Goal: Task Accomplishment & Management: Manage account settings

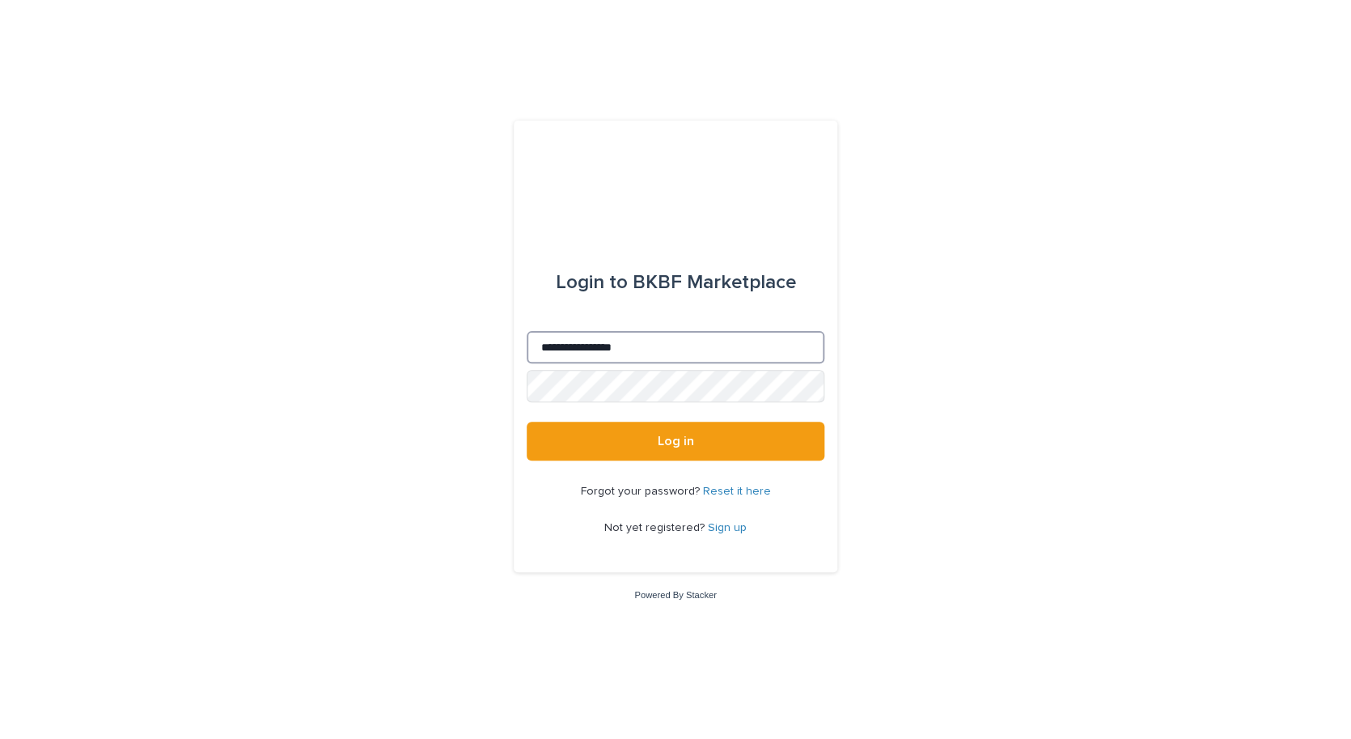
drag, startPoint x: 567, startPoint y: 347, endPoint x: 485, endPoint y: 349, distance: 82.5
click at [527, 349] on input "**********" at bounding box center [676, 347] width 298 height 32
type input "**********"
click at [527, 421] on button "Log in" at bounding box center [676, 440] width 298 height 39
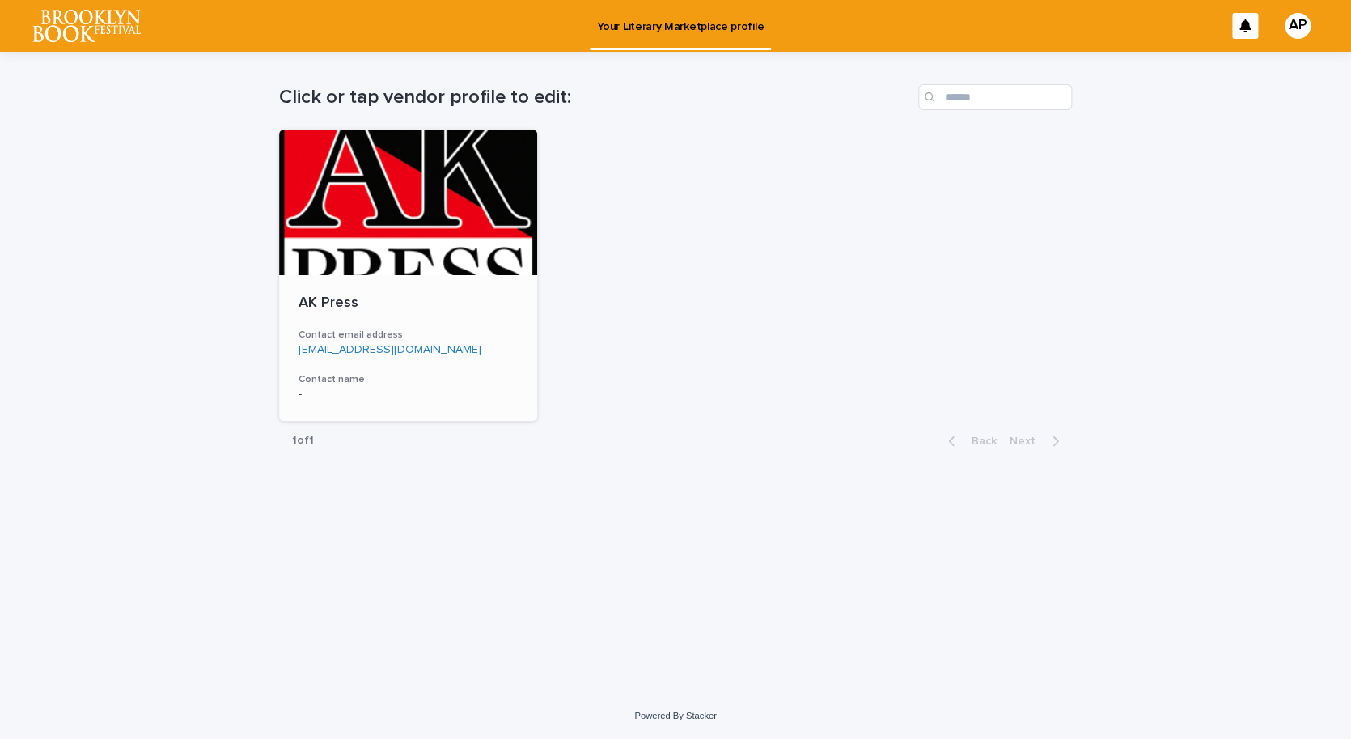
click at [342, 304] on p "AK Press" at bounding box center [408, 303] width 219 height 18
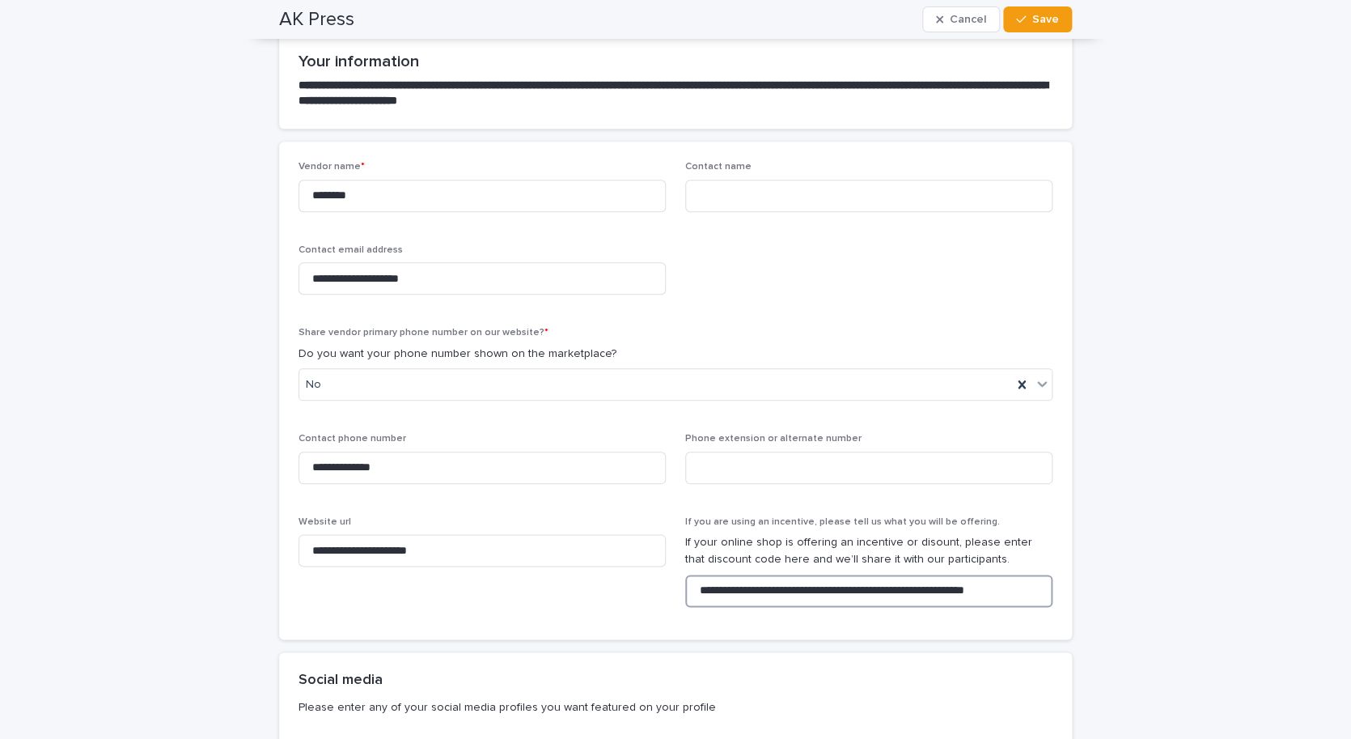
scroll to position [0, 1]
drag, startPoint x: 990, startPoint y: 590, endPoint x: 1068, endPoint y: 591, distance: 77.7
click at [1053, 591] on input "**********" at bounding box center [868, 590] width 367 height 32
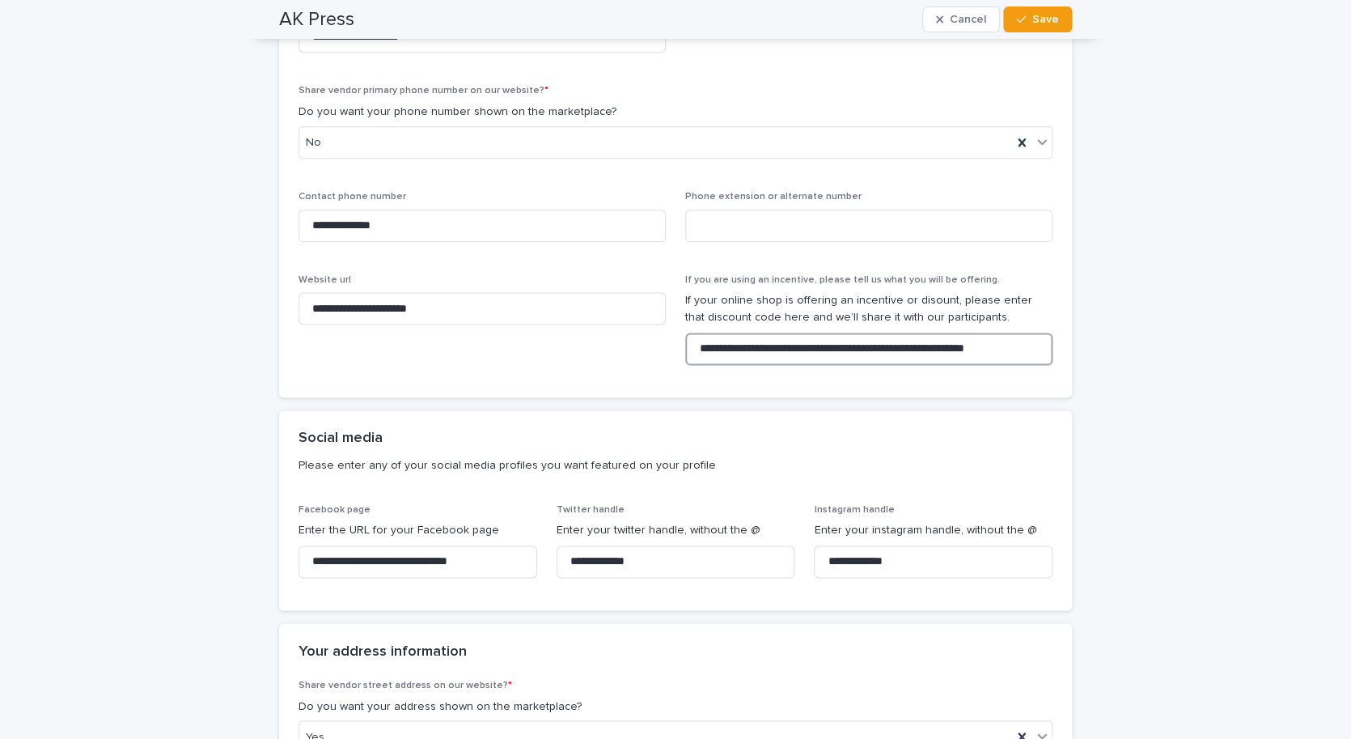
scroll to position [738, 0]
type input "**********"
drag, startPoint x: 686, startPoint y: 559, endPoint x: 484, endPoint y: 553, distance: 202.4
click at [557, 553] on input "**********" at bounding box center [676, 560] width 239 height 32
drag, startPoint x: 511, startPoint y: 561, endPoint x: 228, endPoint y: 549, distance: 283.4
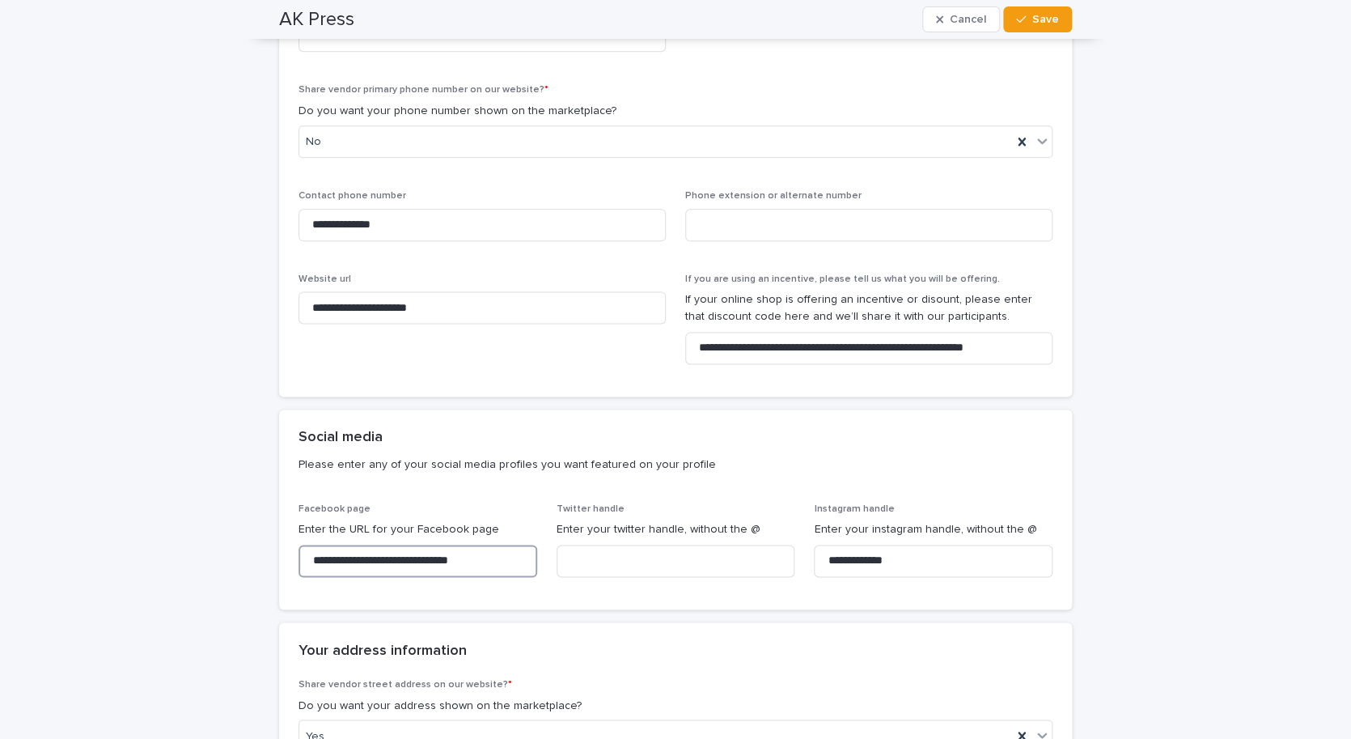
click at [299, 550] on input "**********" at bounding box center [418, 560] width 239 height 32
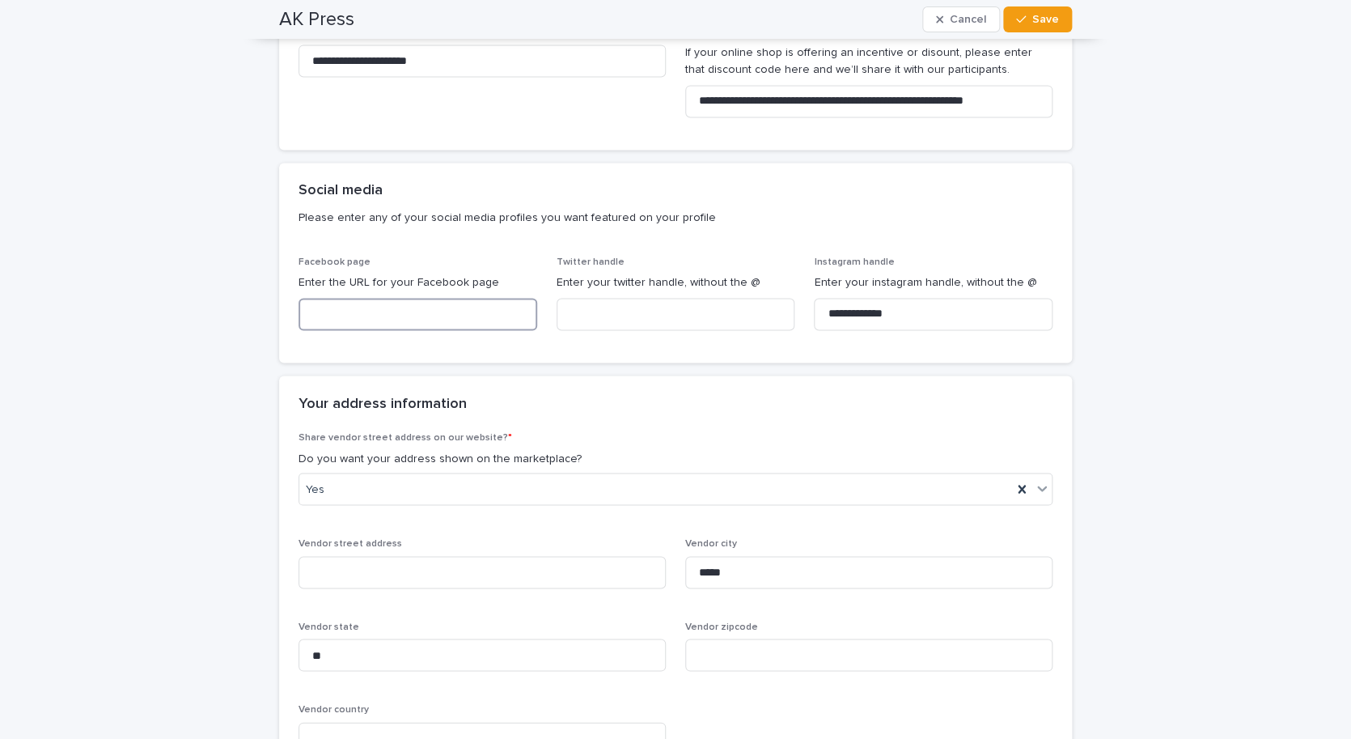
scroll to position [993, 0]
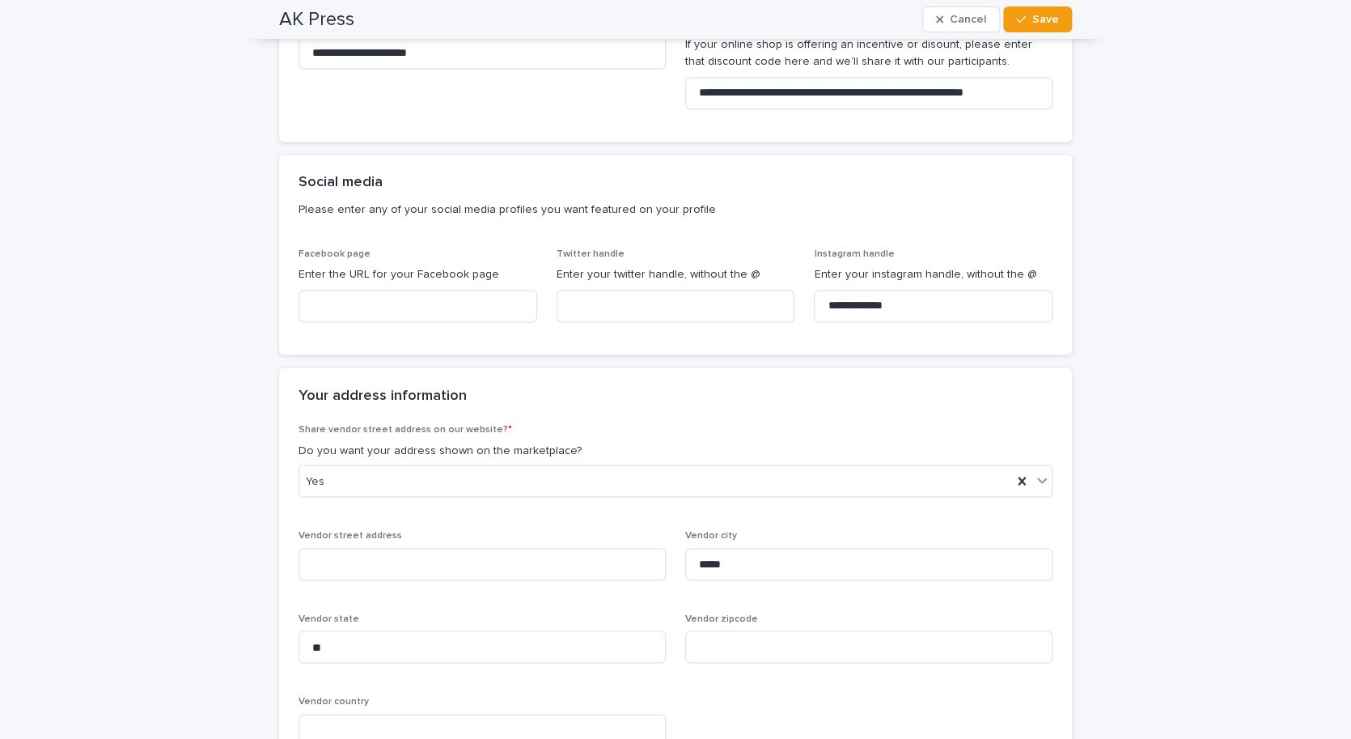
click at [1138, 540] on div "**********" at bounding box center [675, 41] width 1351 height 1965
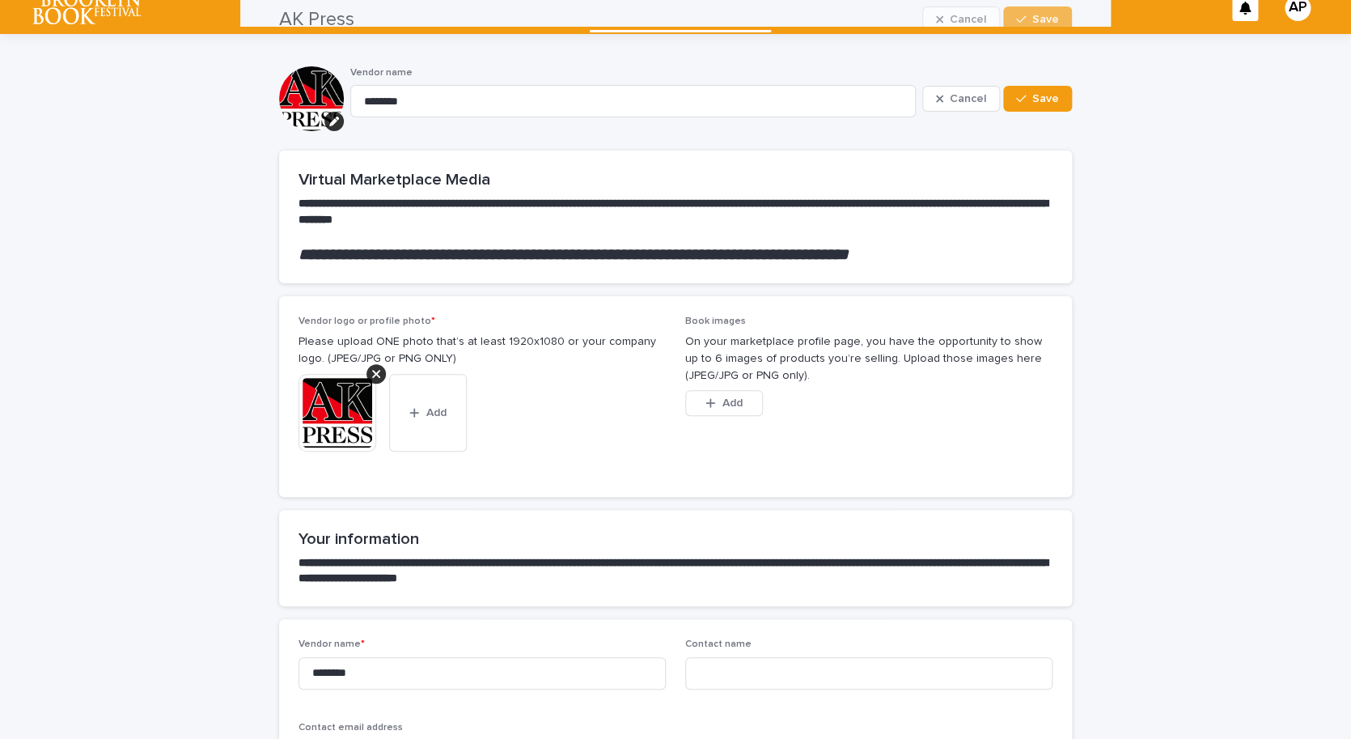
scroll to position [0, 0]
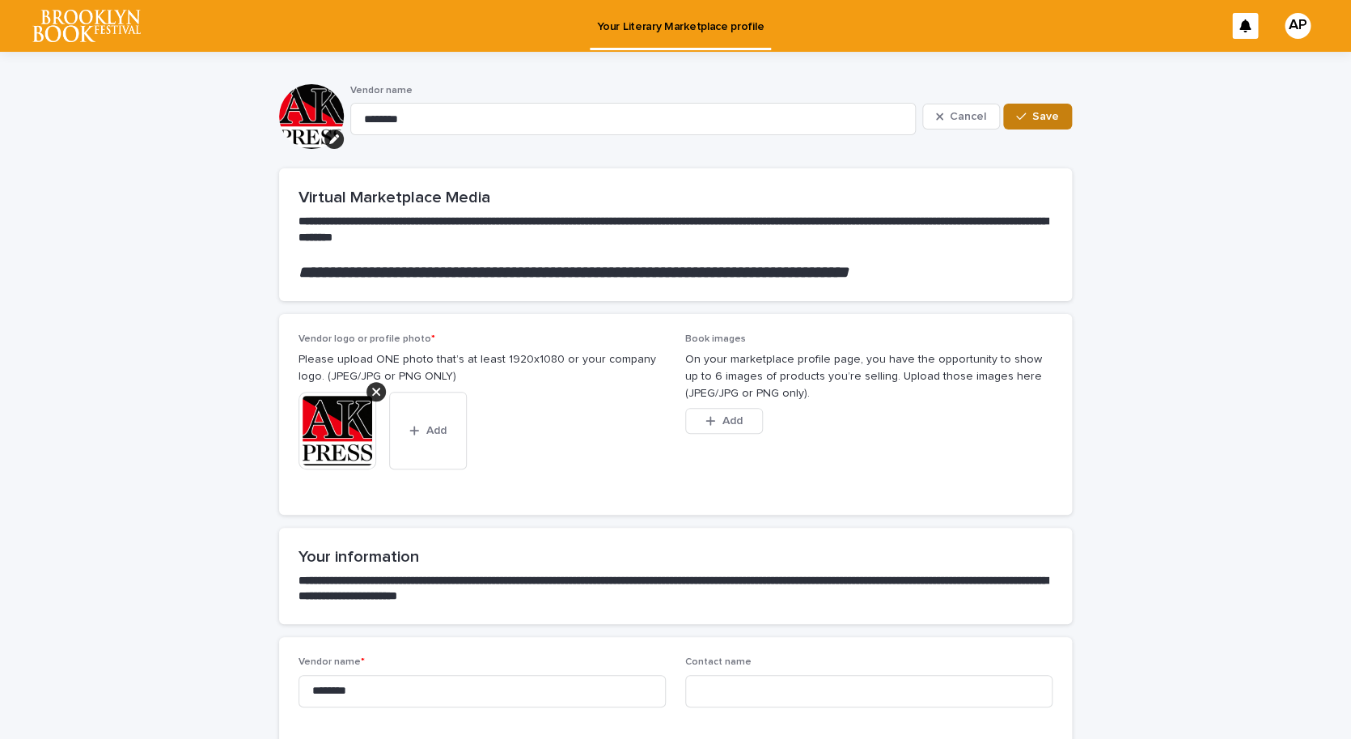
click at [1046, 116] on span "Save" at bounding box center [1045, 116] width 27 height 11
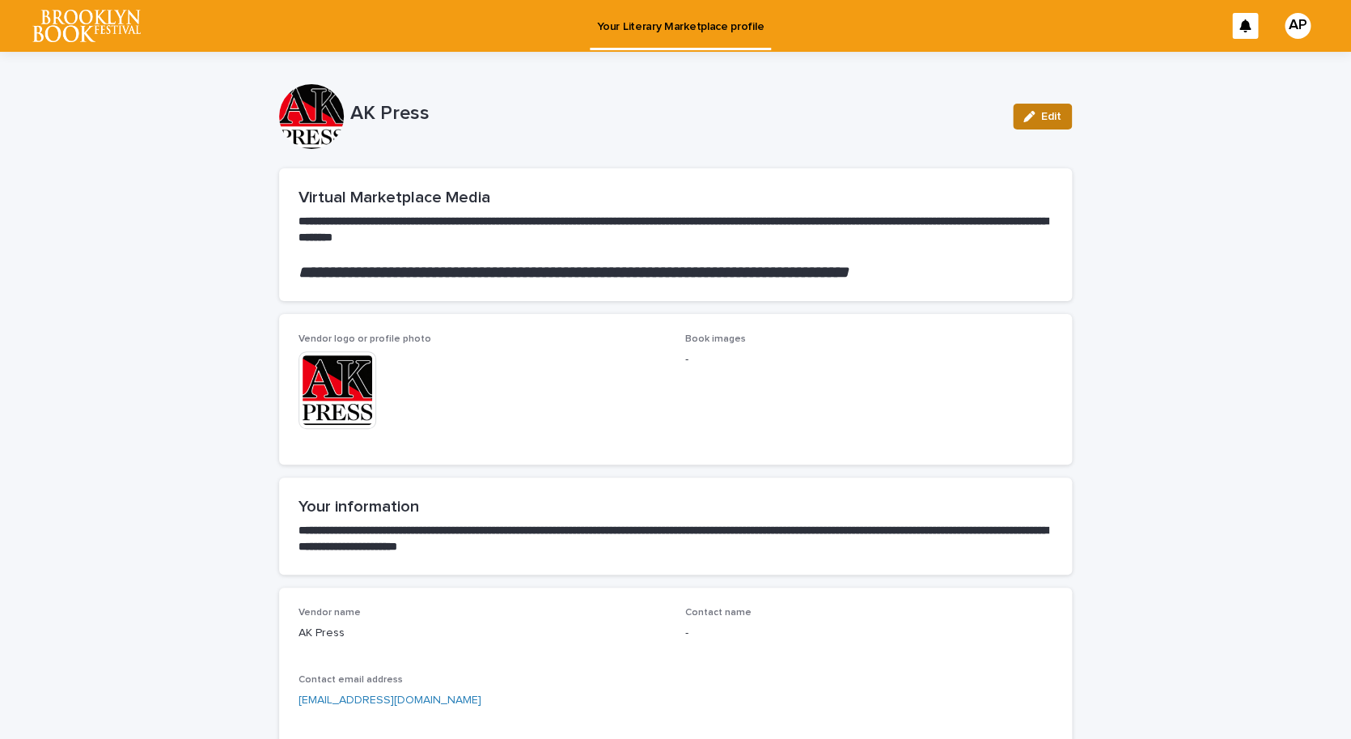
click at [1044, 119] on span "Edit" at bounding box center [1051, 116] width 20 height 11
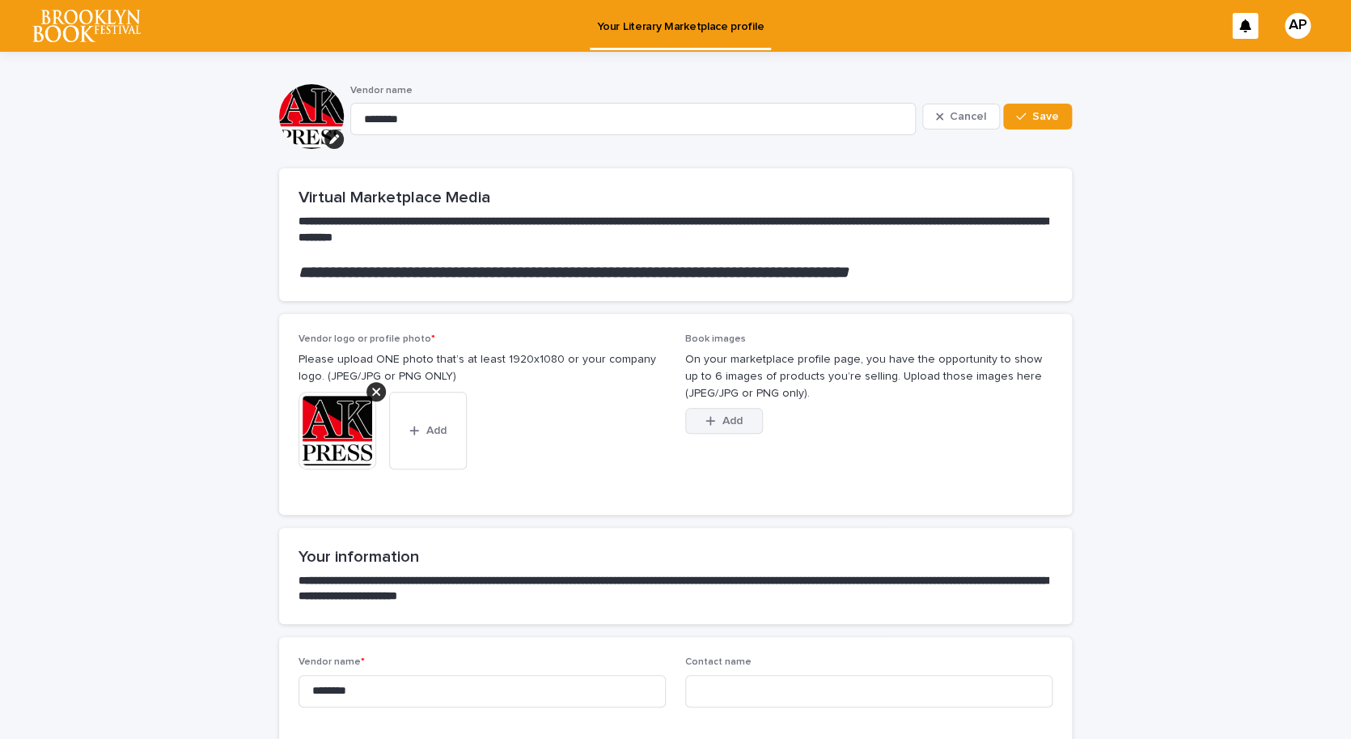
click at [734, 420] on span "Add" at bounding box center [732, 420] width 20 height 11
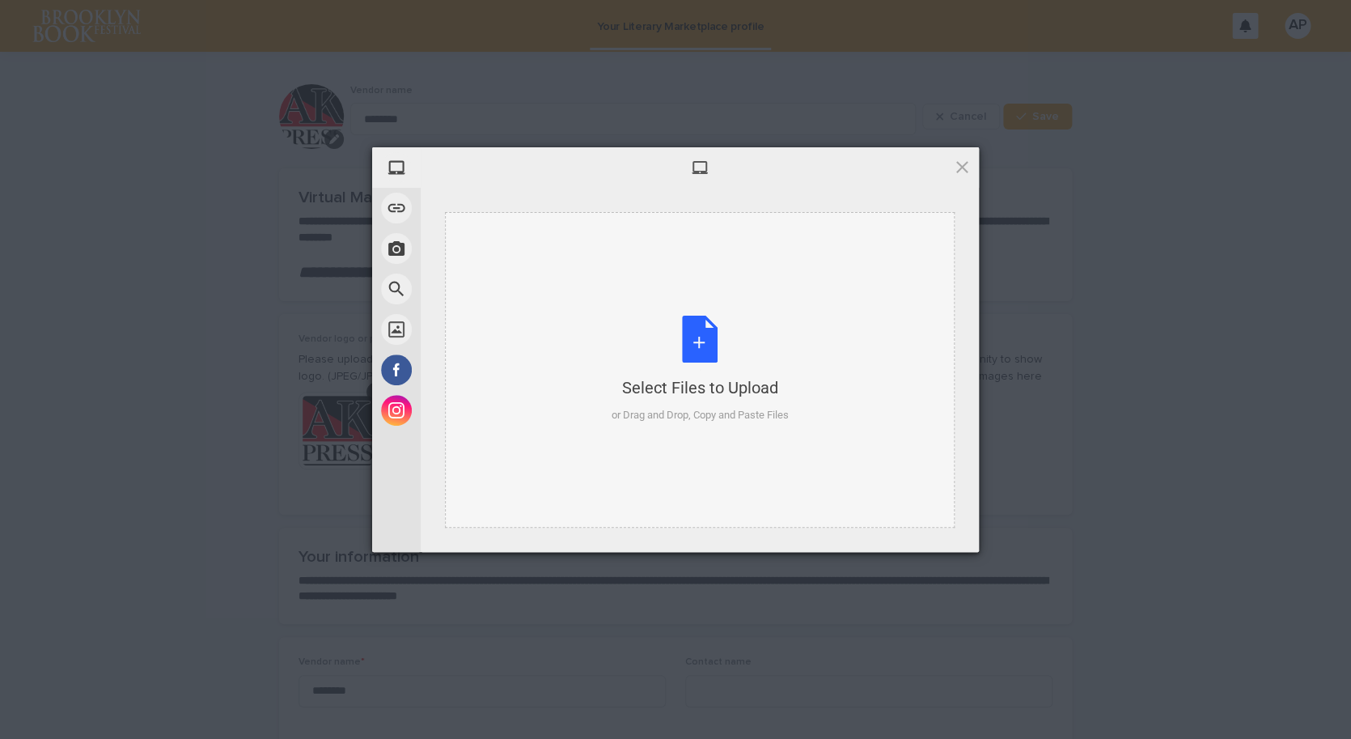
click at [696, 341] on div "Select Files to Upload or Drag and Drop, Copy and Paste Files" at bounding box center [700, 370] width 177 height 108
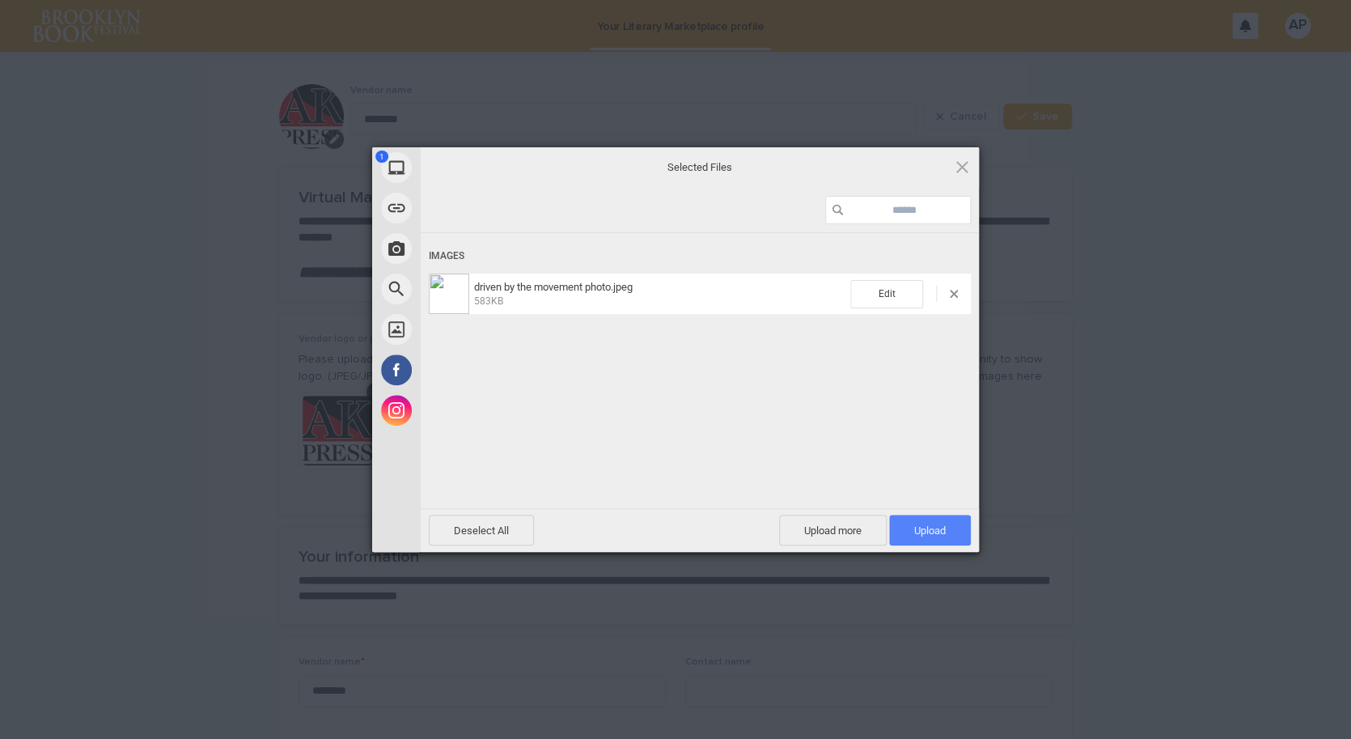
click at [947, 529] on span "Upload 1" at bounding box center [930, 530] width 82 height 31
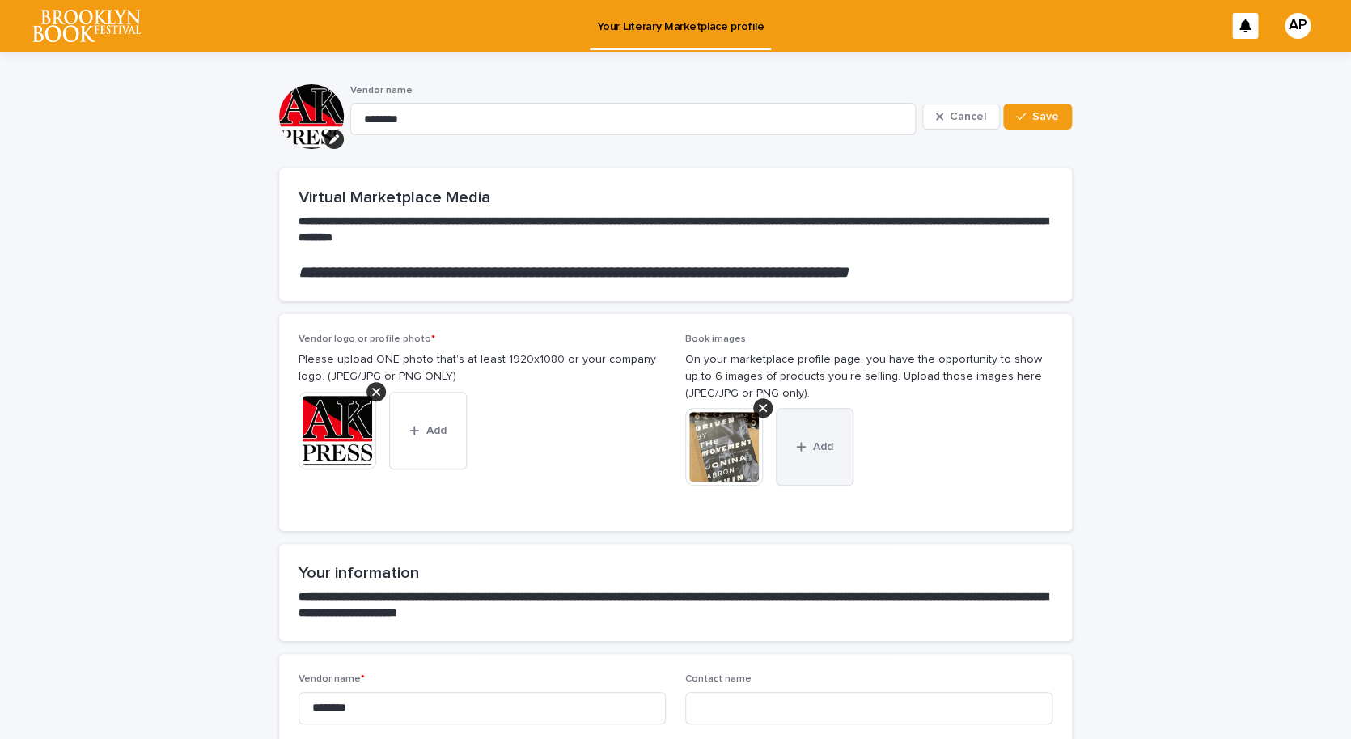
click at [815, 443] on span "Add" at bounding box center [823, 446] width 20 height 11
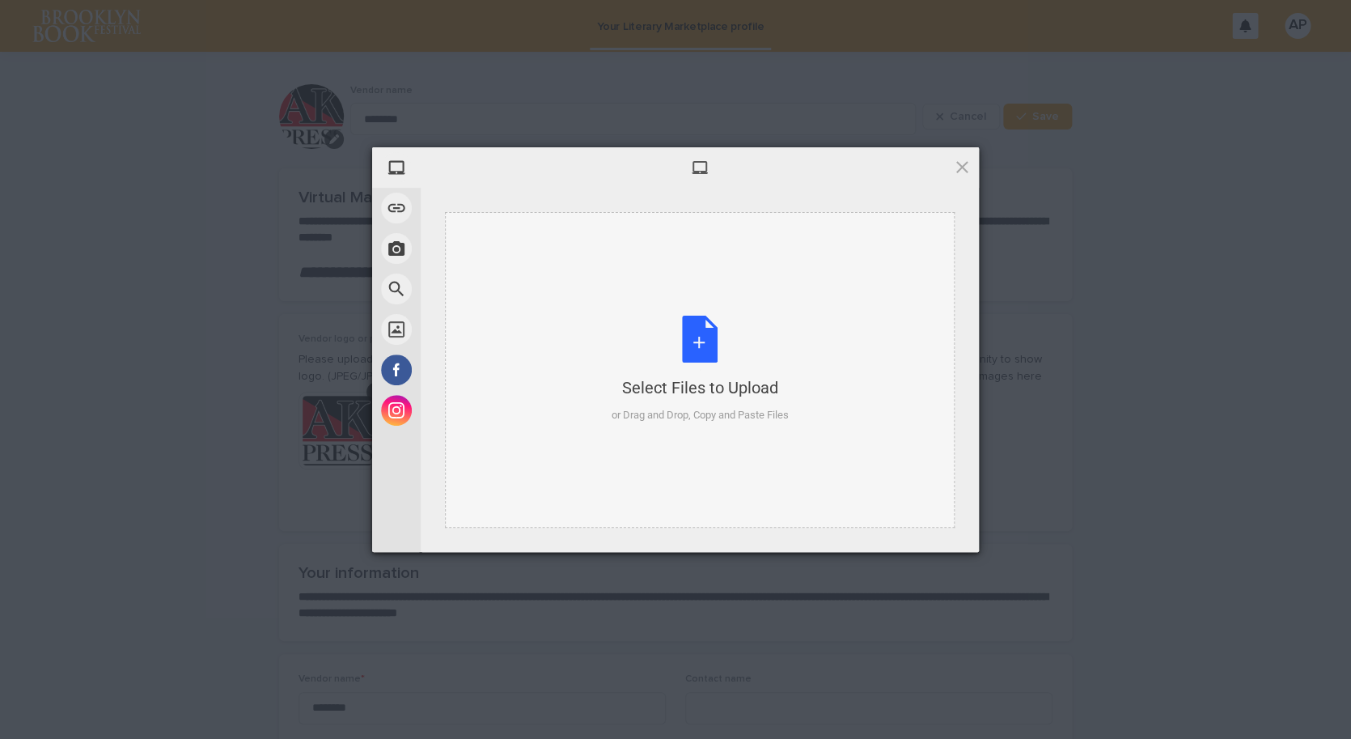
click at [704, 342] on div "Select Files to Upload or Drag and Drop, Copy and Paste Files" at bounding box center [700, 370] width 177 height 108
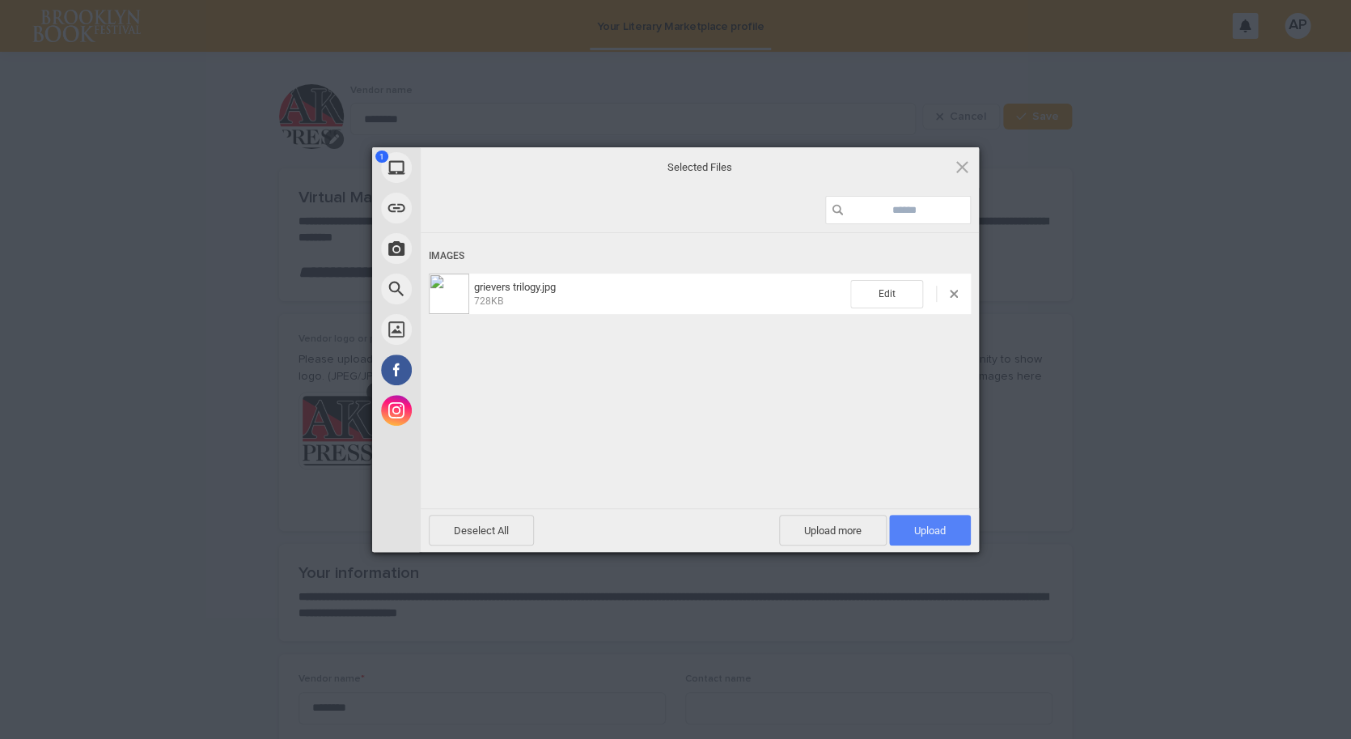
click at [936, 529] on span "Upload 1" at bounding box center [930, 530] width 32 height 12
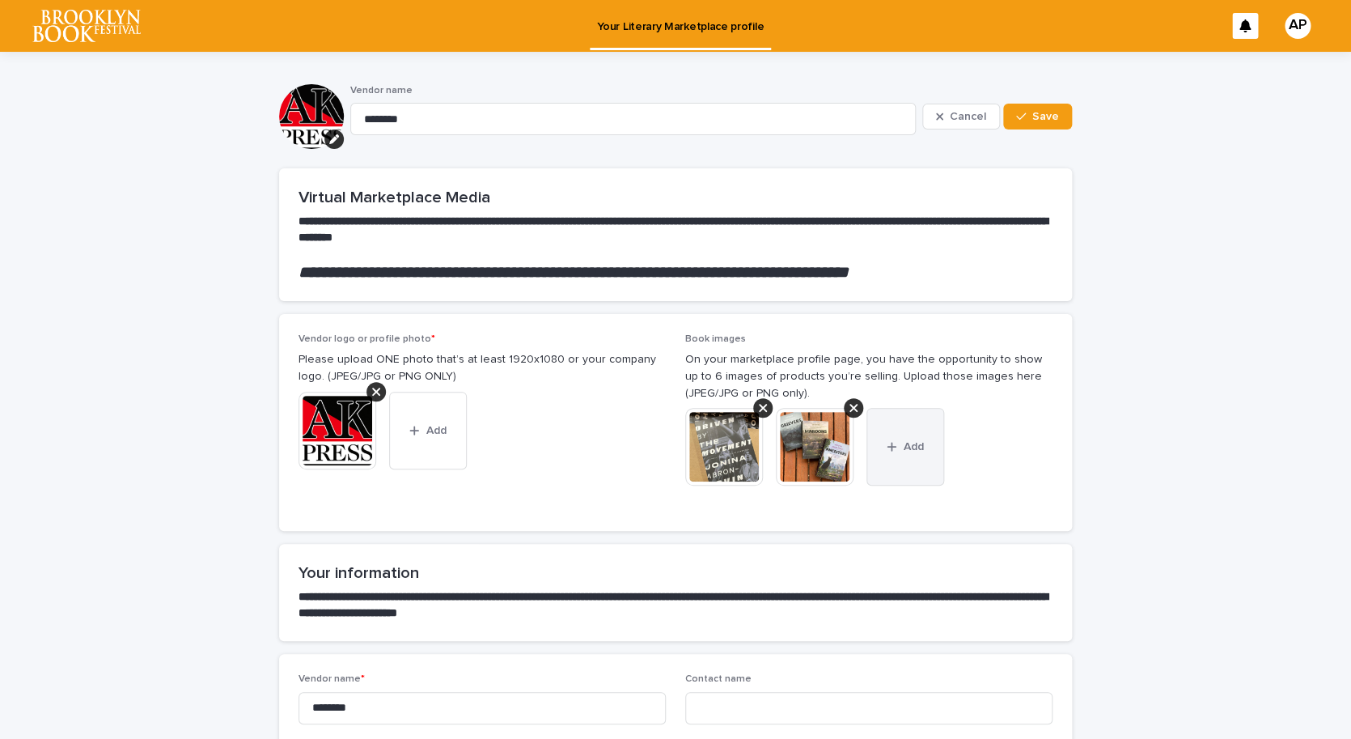
click at [909, 445] on span "Add" at bounding box center [914, 446] width 20 height 11
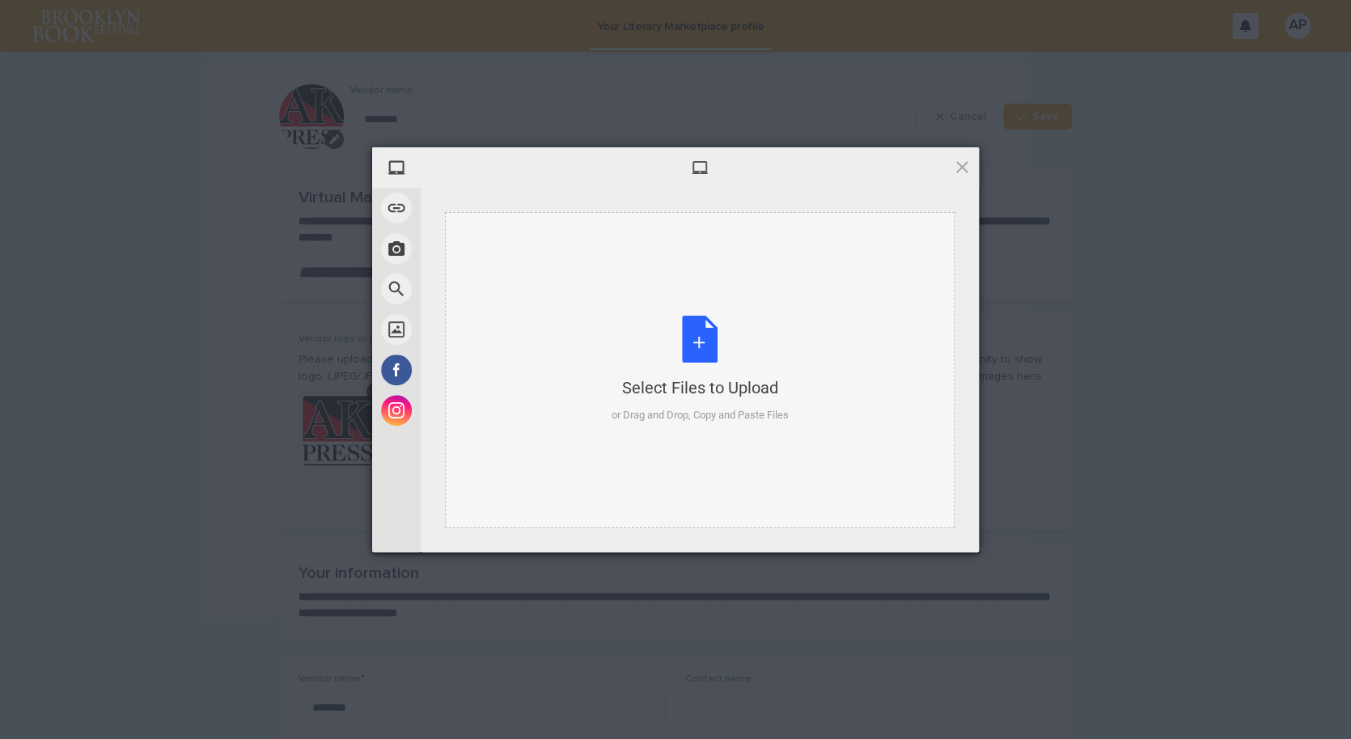
click at [708, 385] on div "Select Files to Upload" at bounding box center [700, 387] width 177 height 23
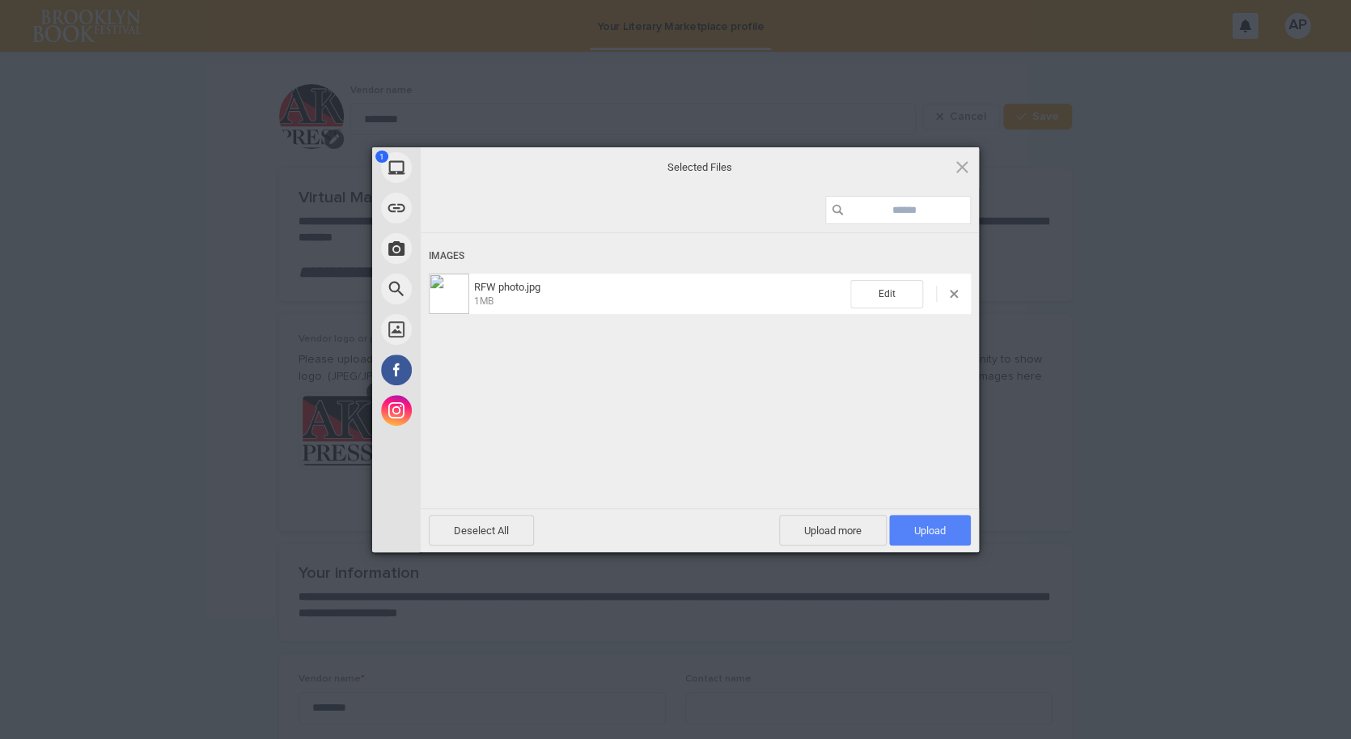
click at [936, 527] on span "Upload 1" at bounding box center [930, 530] width 32 height 12
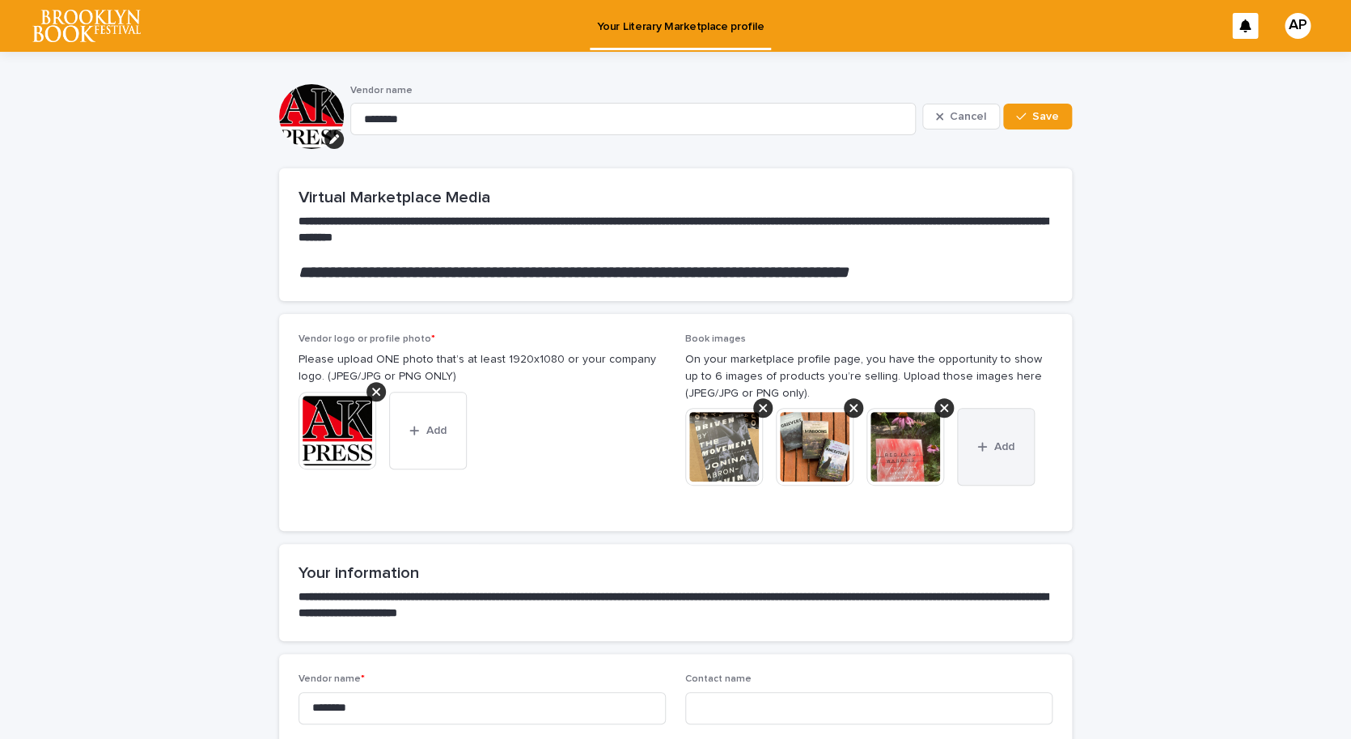
click at [992, 443] on button "Add" at bounding box center [996, 447] width 78 height 78
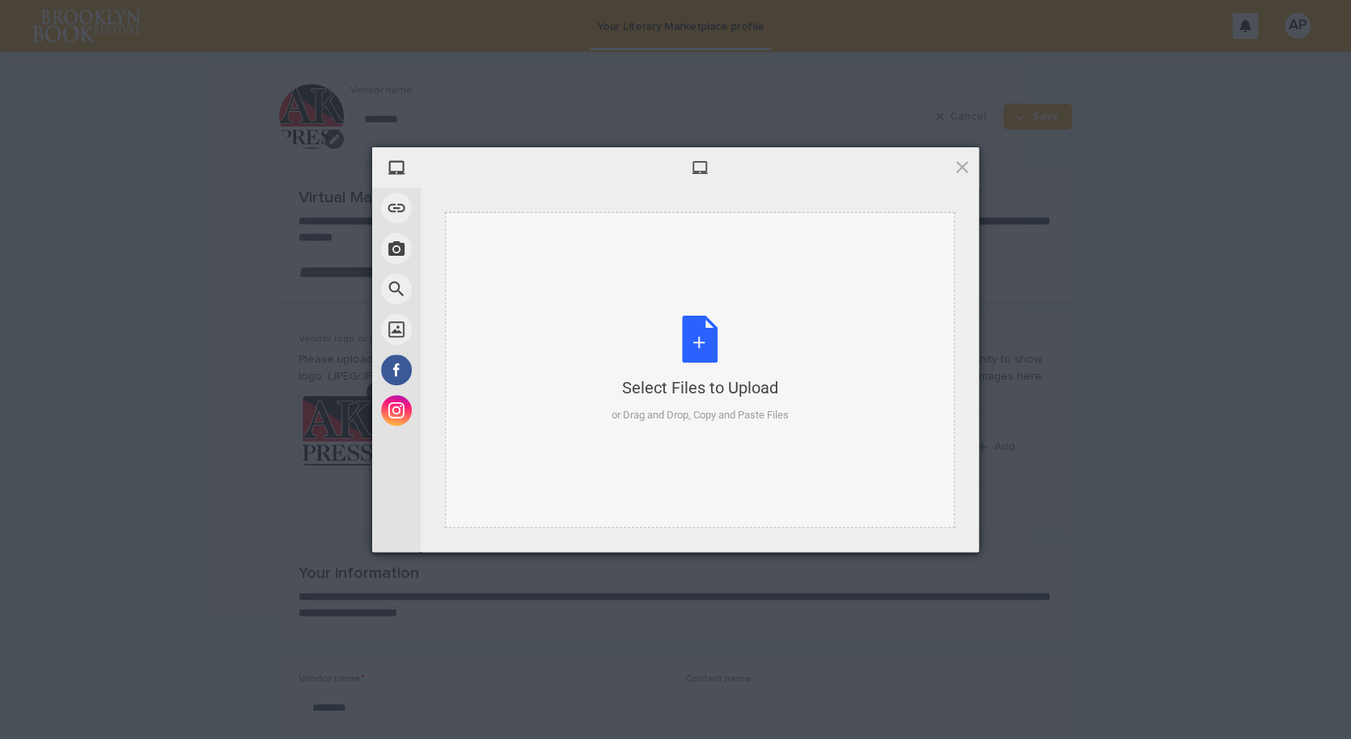
click at [698, 355] on div "Select Files to Upload or Drag and Drop, Copy and Paste Files" at bounding box center [700, 370] width 177 height 108
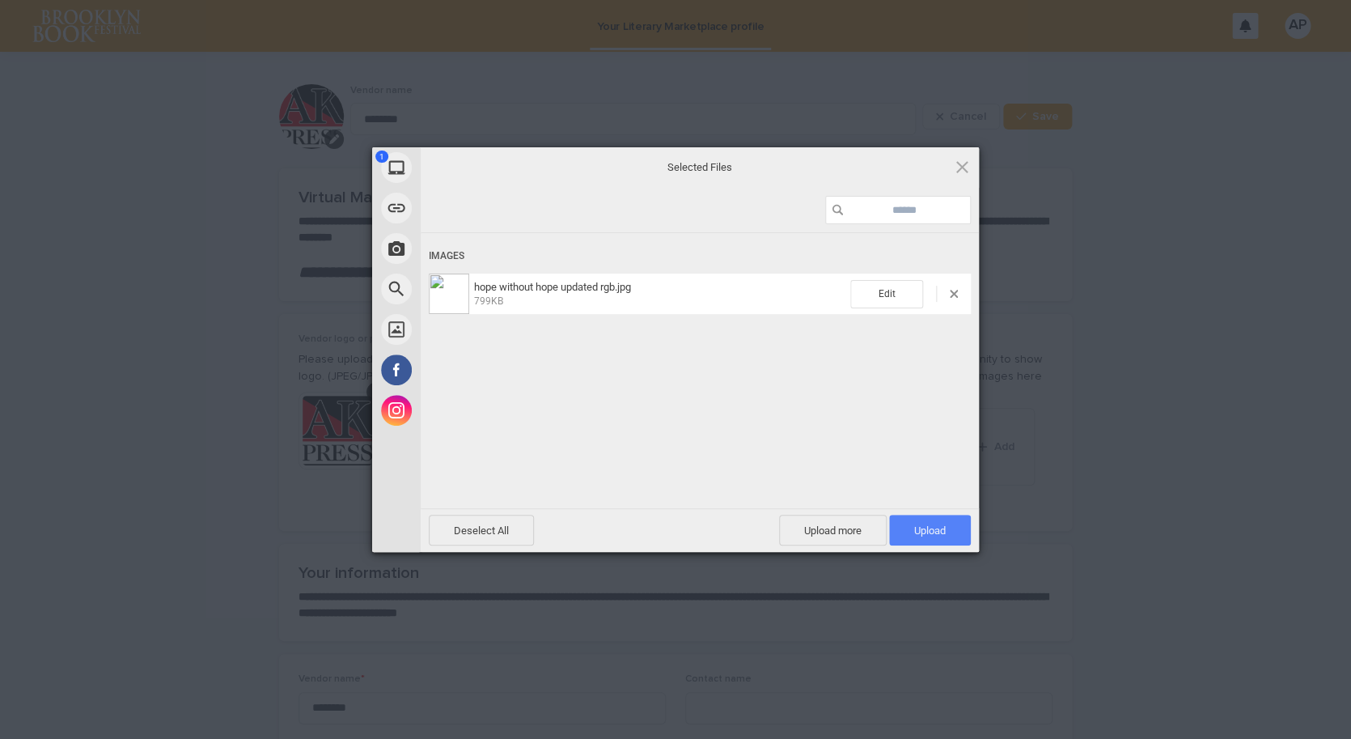
click at [934, 525] on span "Upload 1" at bounding box center [930, 530] width 32 height 12
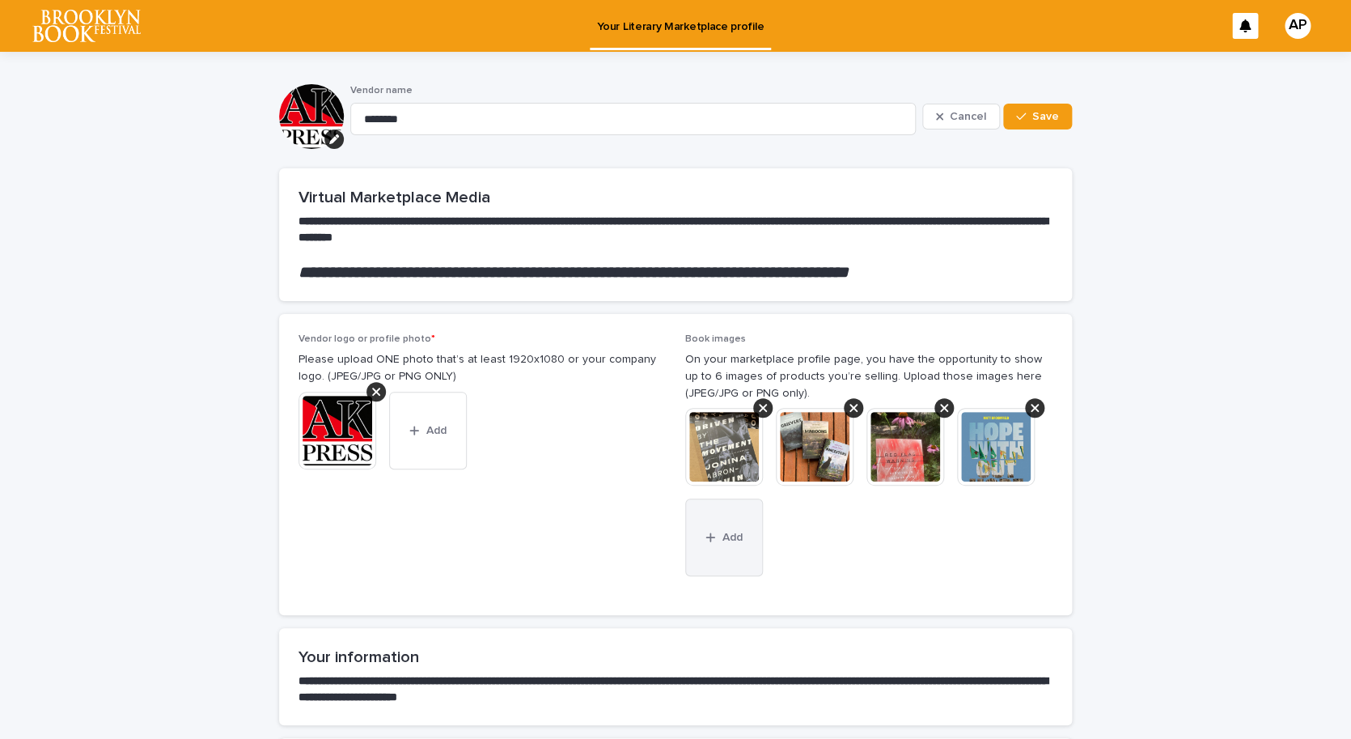
click at [713, 536] on icon "button" at bounding box center [710, 537] width 10 height 11
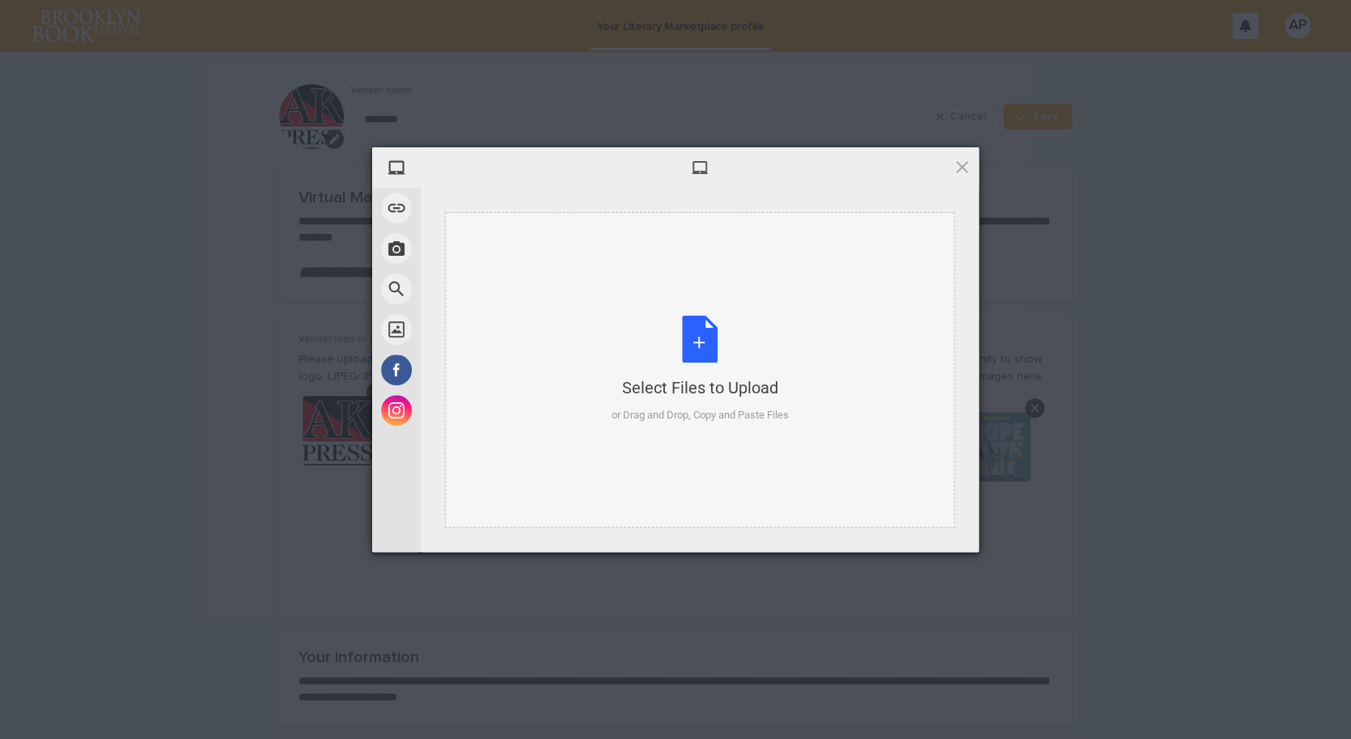
click at [693, 354] on div "Select Files to Upload or Drag and Drop, Copy and Paste Files" at bounding box center [700, 370] width 177 height 108
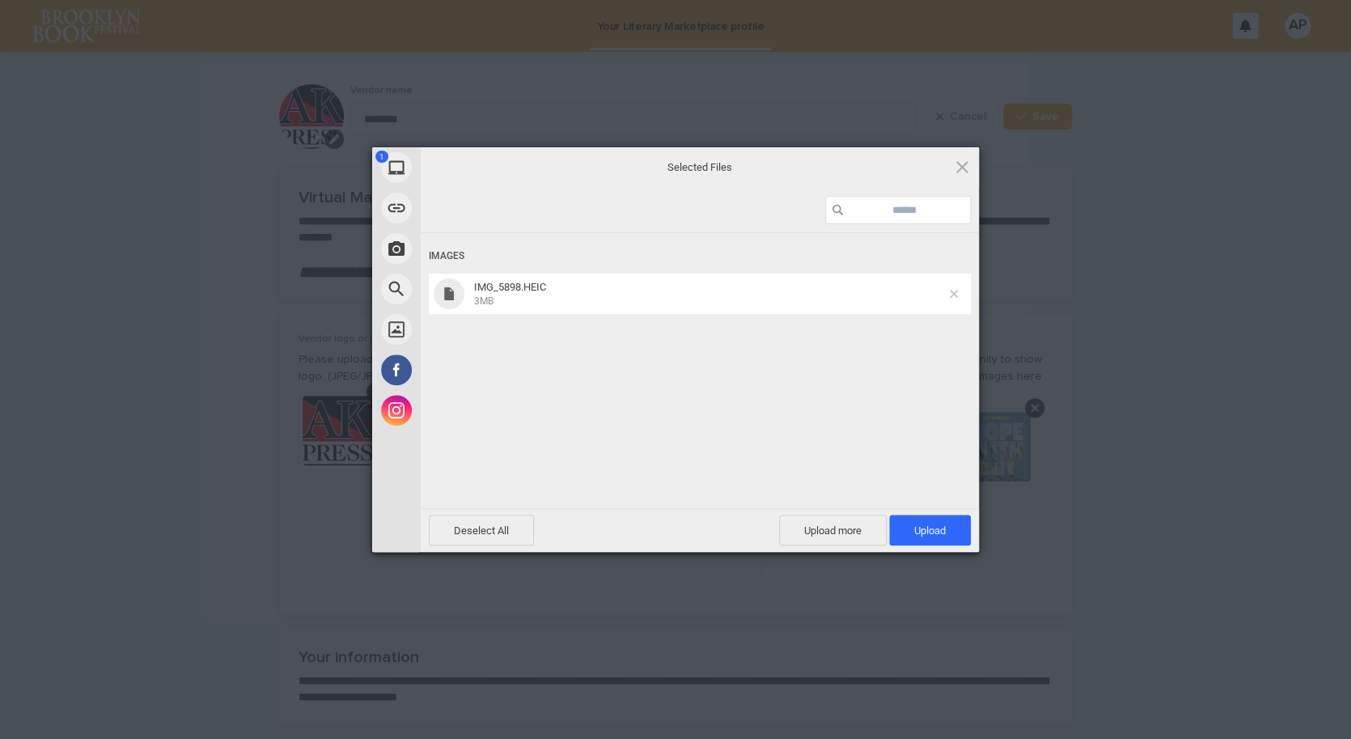
click at [956, 294] on span at bounding box center [954, 294] width 8 height 8
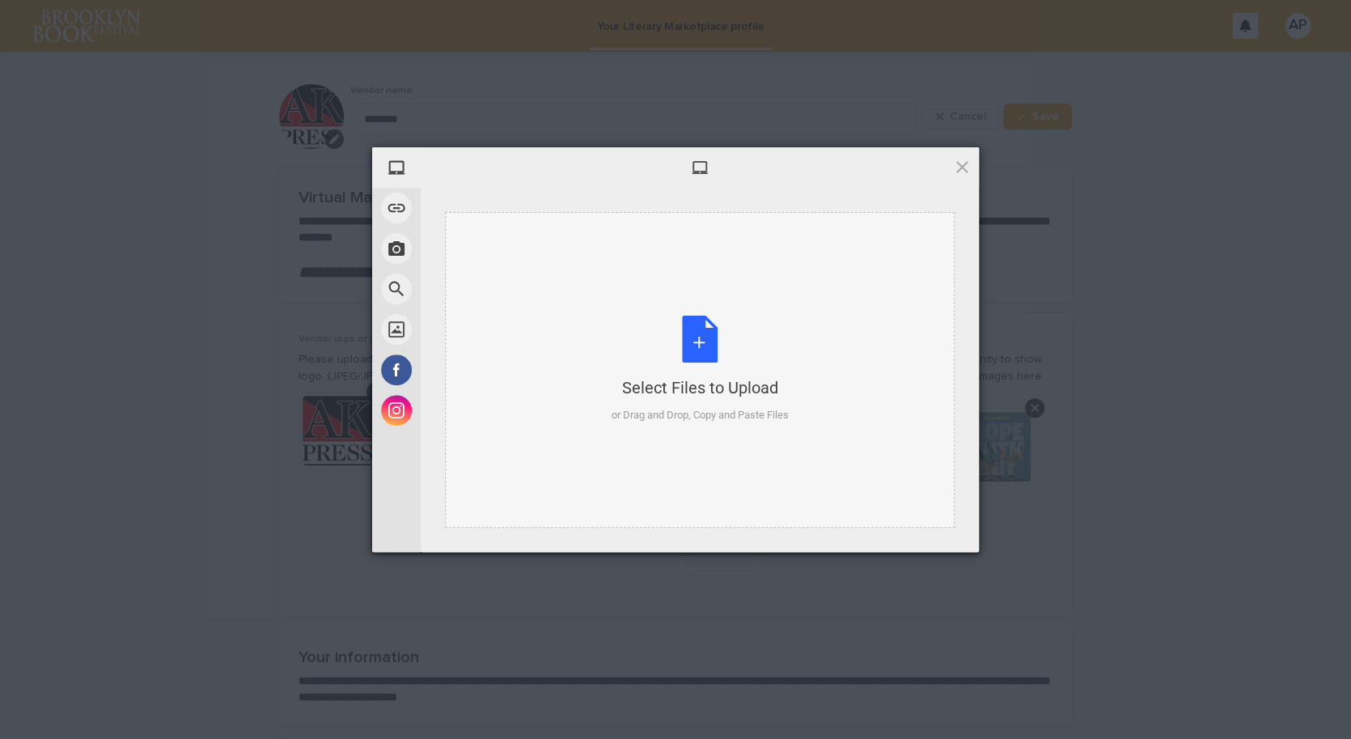
click at [660, 361] on div "Select Files to Upload or Drag and Drop, Copy and Paste Files" at bounding box center [700, 370] width 177 height 108
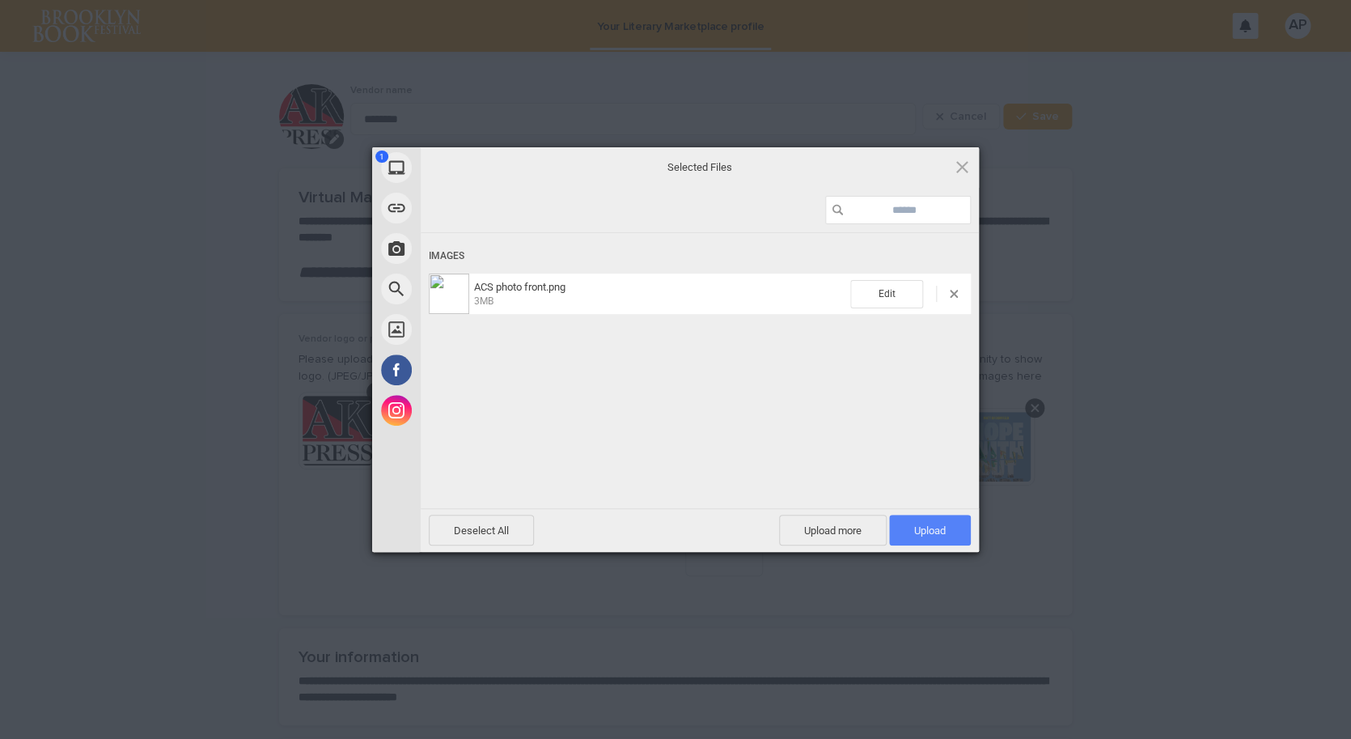
click at [936, 532] on span "Upload 1" at bounding box center [930, 530] width 32 height 12
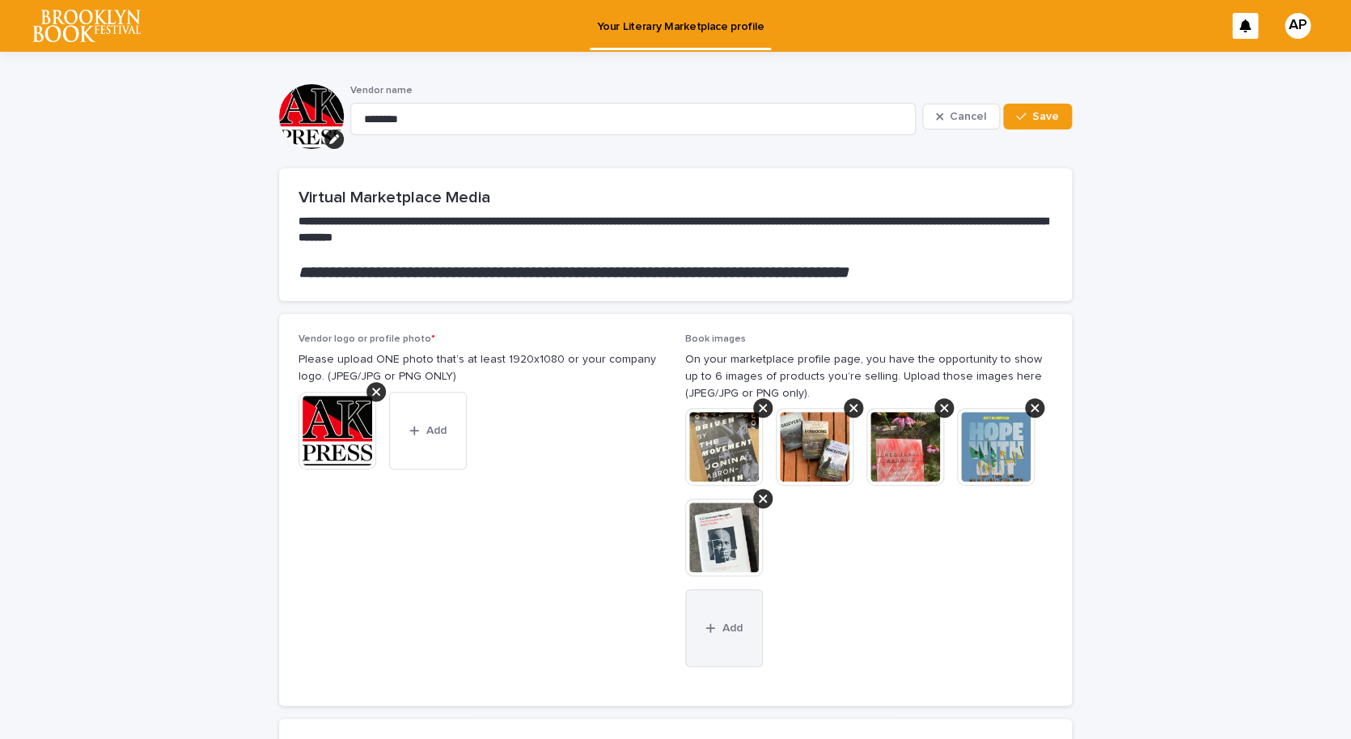
click at [730, 631] on span "Add" at bounding box center [732, 627] width 20 height 11
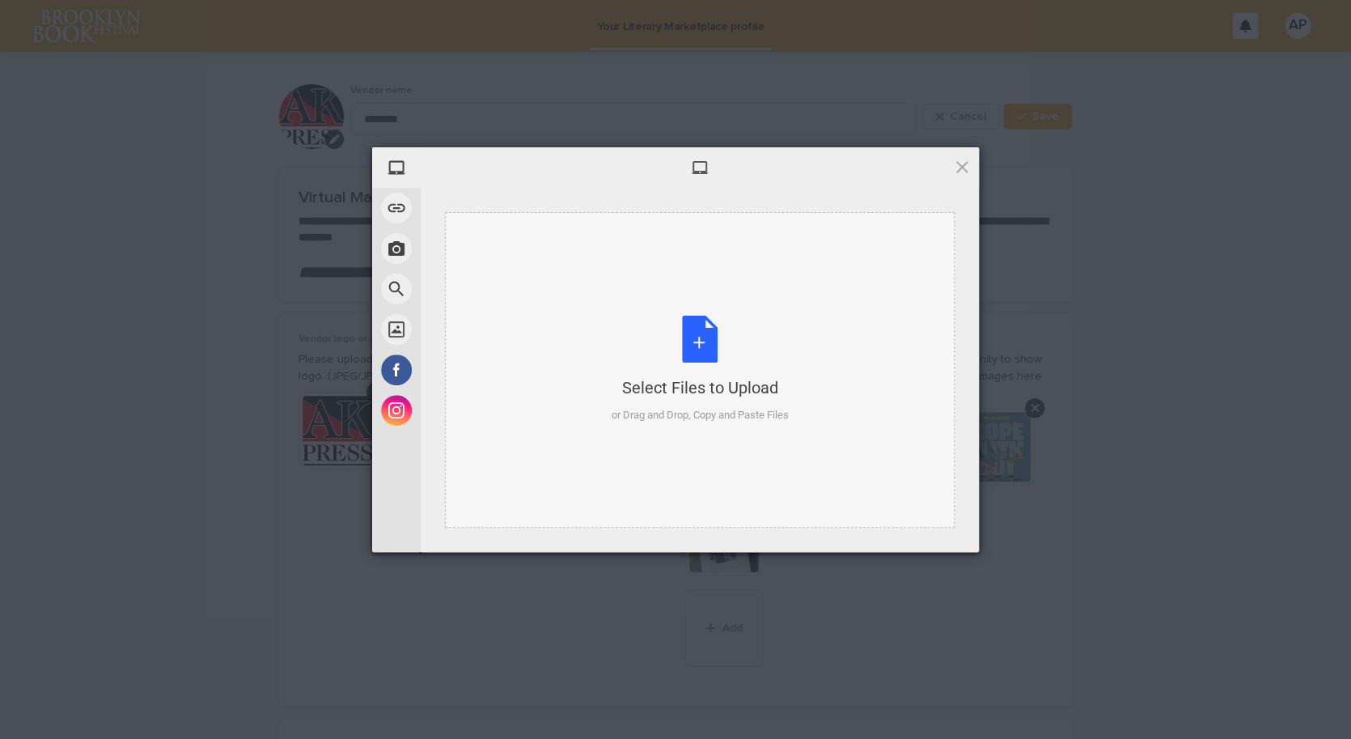
click at [691, 351] on div "Select Files to Upload or Drag and Drop, Copy and Paste Files" at bounding box center [700, 370] width 177 height 108
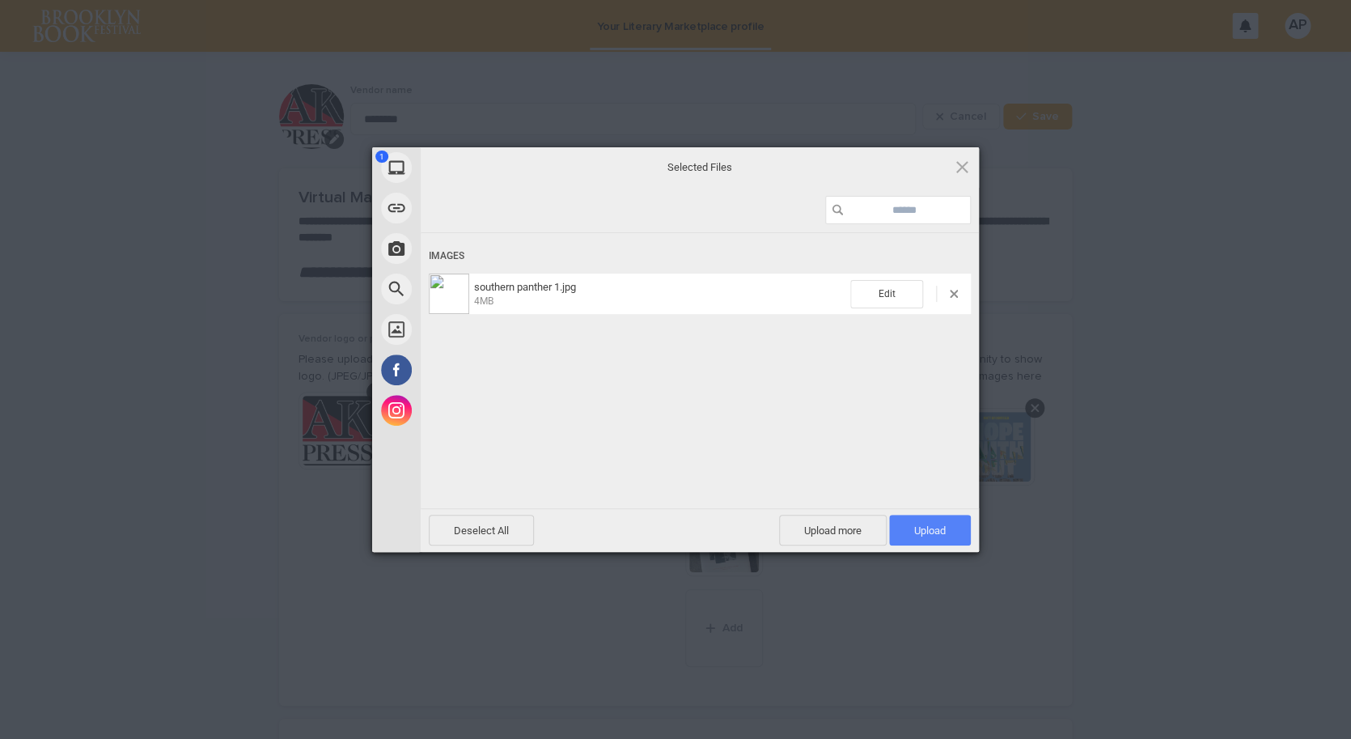
click at [920, 530] on span "Upload 1" at bounding box center [930, 530] width 32 height 12
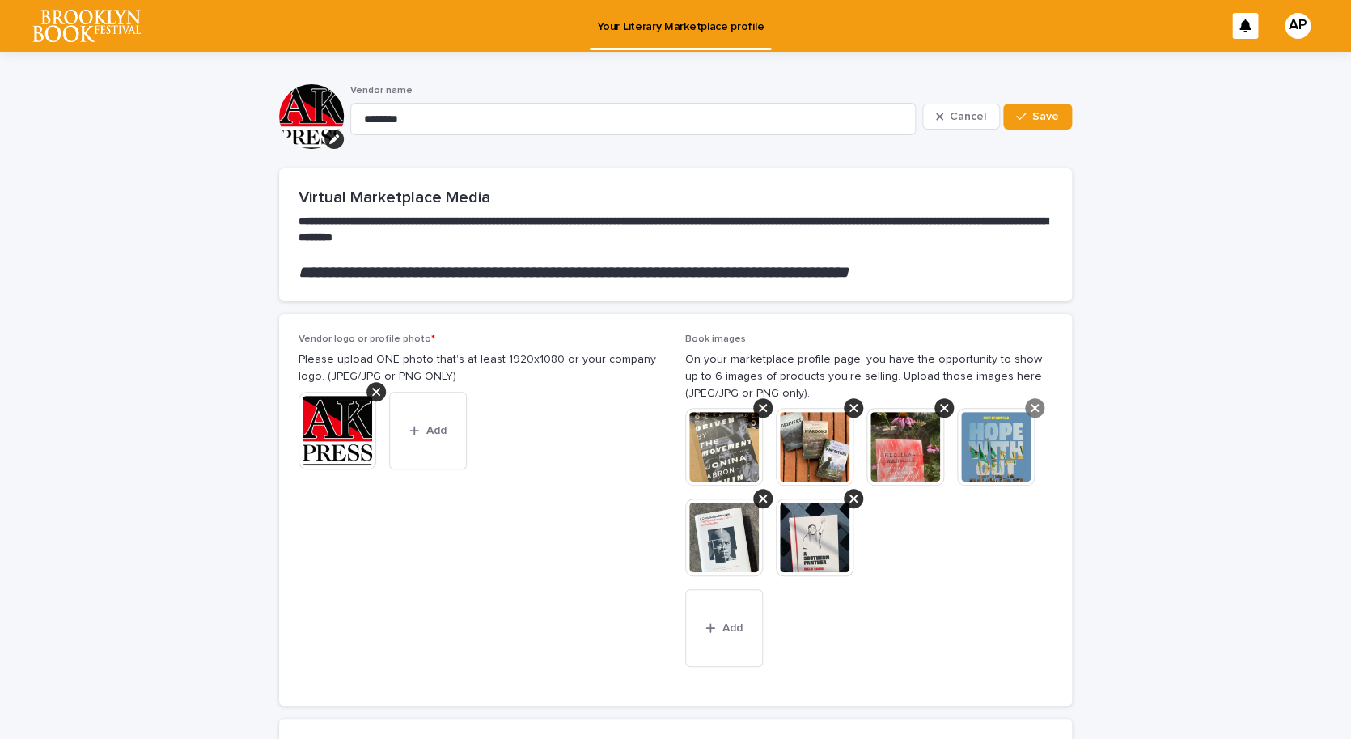
click at [1036, 408] on icon at bounding box center [1035, 408] width 8 height 8
